Goal: Task Accomplishment & Management: Manage account settings

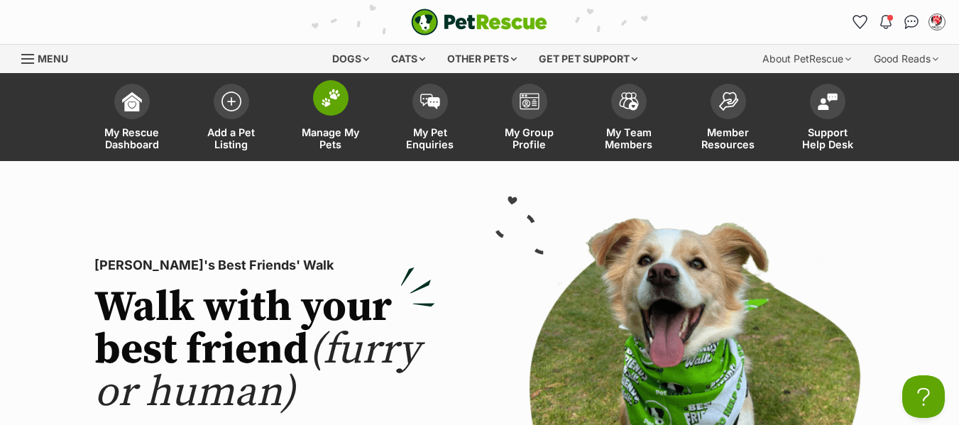
click at [319, 131] on span "Manage My Pets" at bounding box center [331, 138] width 64 height 24
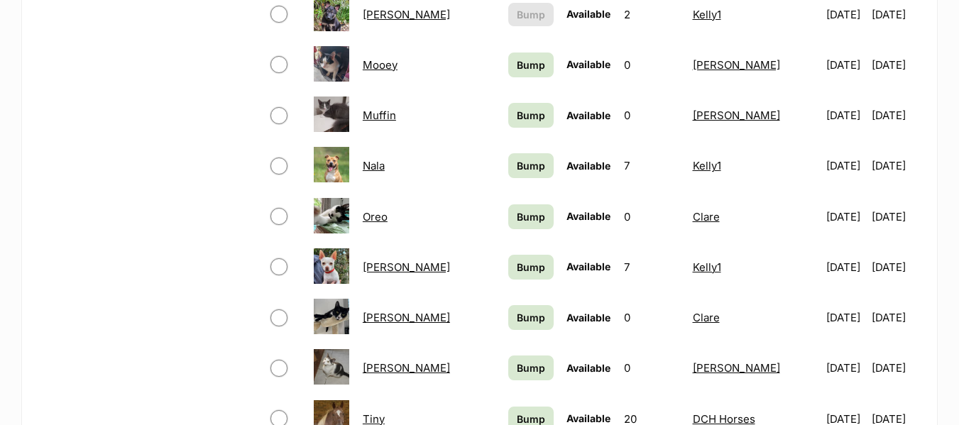
scroll to position [994, 0]
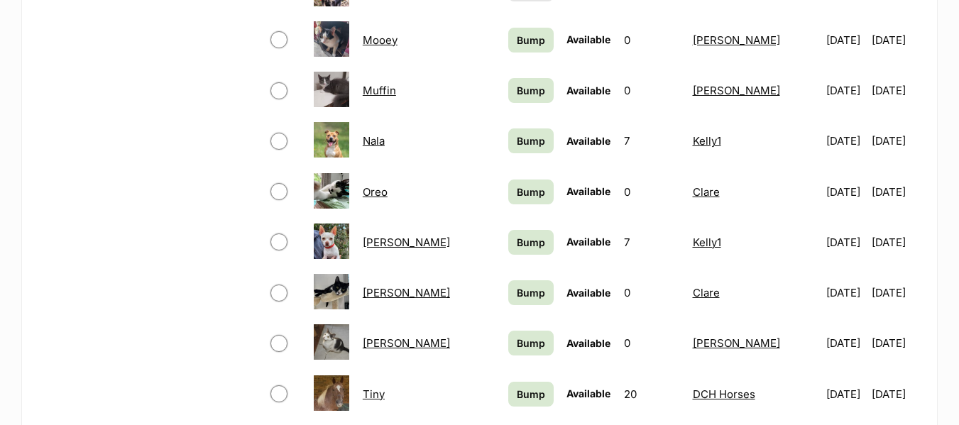
click at [378, 243] on link "[PERSON_NAME]" at bounding box center [406, 242] width 87 height 13
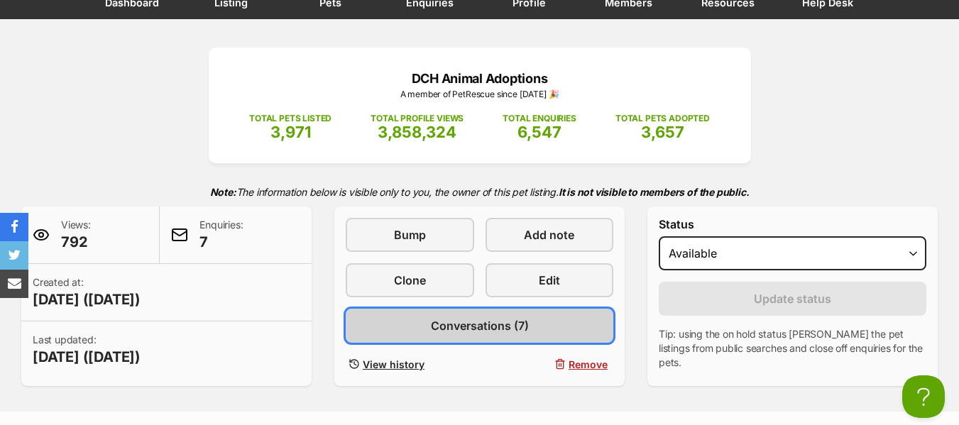
click at [458, 327] on span "Conversations (7)" at bounding box center [480, 325] width 98 height 17
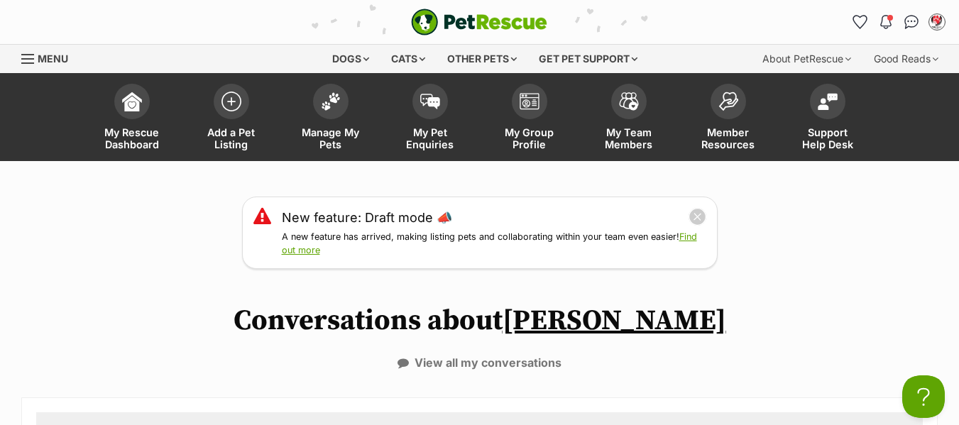
click at [33, 60] on div "Menu" at bounding box center [28, 58] width 14 height 11
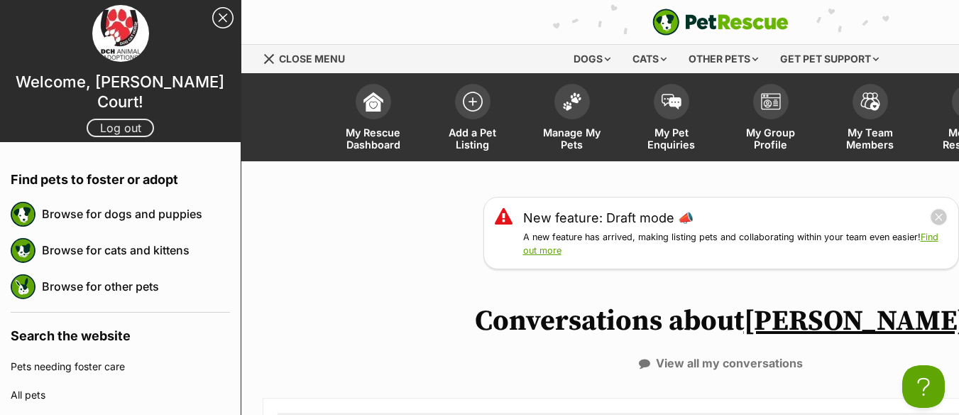
click at [90, 119] on link "Log out" at bounding box center [120, 128] width 67 height 18
